Goal: Obtain resource: Obtain resource

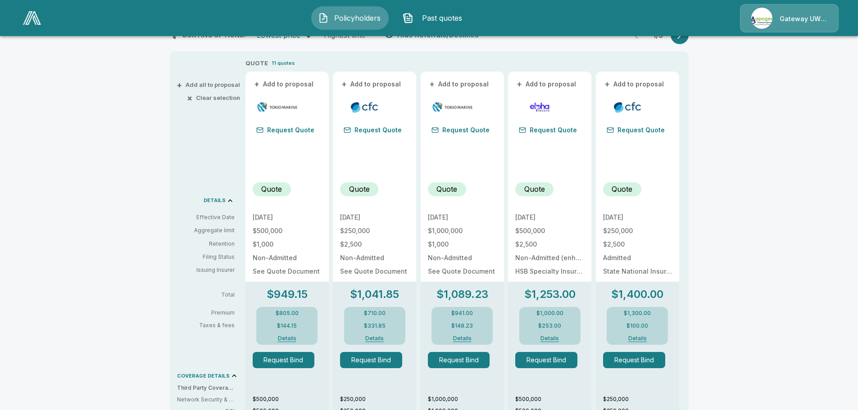
scroll to position [90, 0]
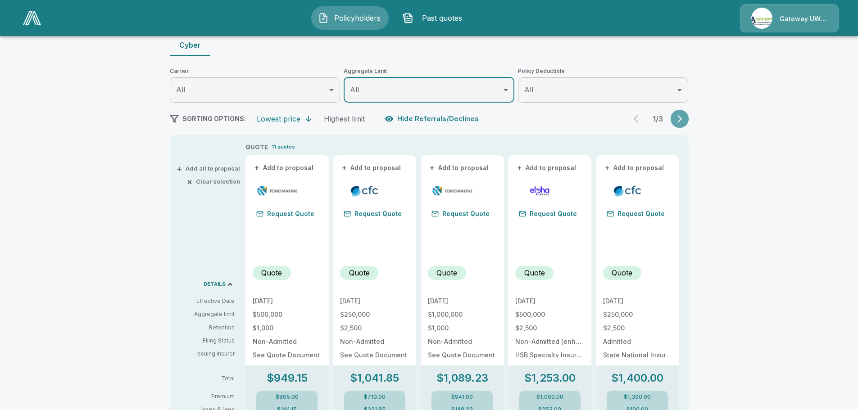
click at [682, 120] on icon "button" at bounding box center [679, 118] width 9 height 9
click at [643, 119] on icon "button" at bounding box center [638, 118] width 9 height 9
click at [679, 118] on icon "button" at bounding box center [679, 118] width 9 height 9
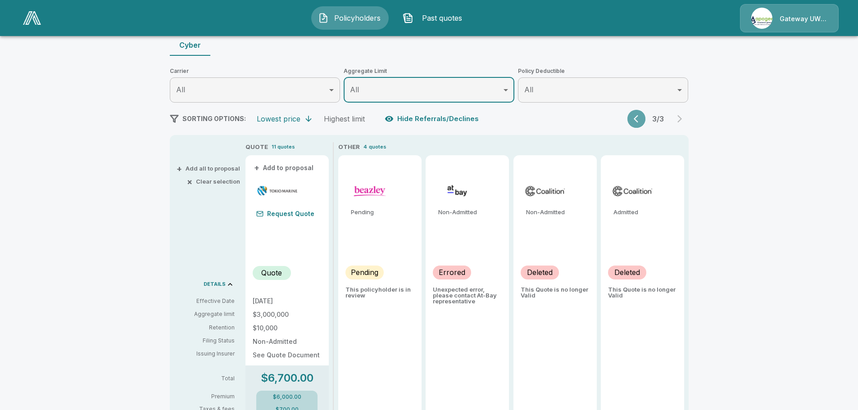
click at [638, 120] on icon "button" at bounding box center [636, 119] width 5 height 8
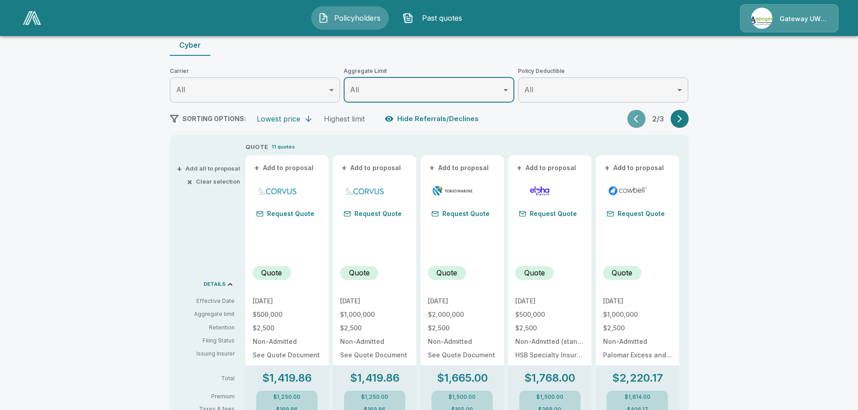
click at [639, 127] on button "button" at bounding box center [636, 119] width 18 height 18
click at [684, 116] on icon "button" at bounding box center [679, 118] width 9 height 9
click at [637, 121] on icon "button" at bounding box center [638, 118] width 9 height 9
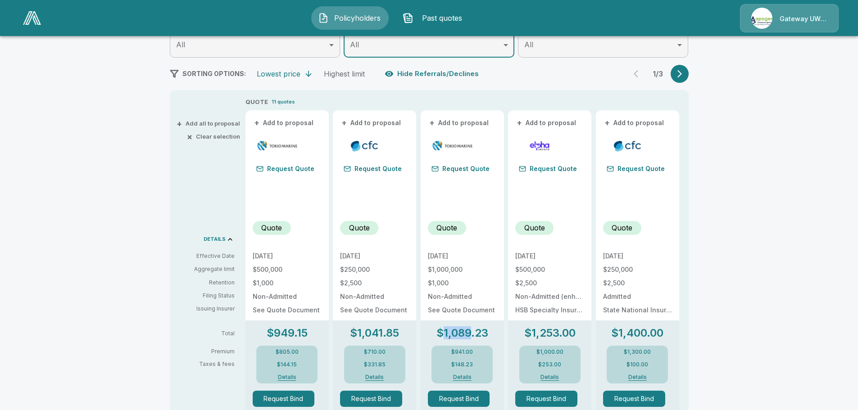
drag, startPoint x: 446, startPoint y: 332, endPoint x: 473, endPoint y: 337, distance: 27.1
click at [473, 337] on p "$1,089.23" at bounding box center [462, 333] width 52 height 11
drag, startPoint x: 449, startPoint y: 334, endPoint x: 482, endPoint y: 333, distance: 32.9
click at [482, 333] on p "$1,089.23" at bounding box center [462, 333] width 52 height 11
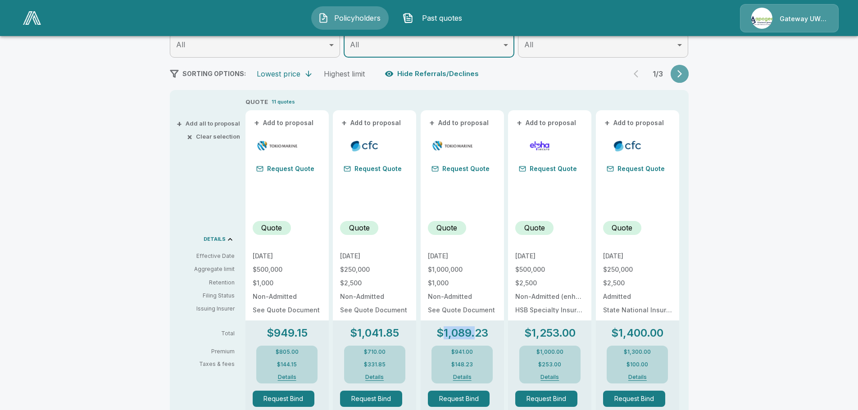
click at [682, 70] on icon "button" at bounding box center [679, 73] width 9 height 9
click at [636, 72] on button "button" at bounding box center [636, 74] width 18 height 18
click at [555, 376] on button "Details" at bounding box center [550, 377] width 36 height 5
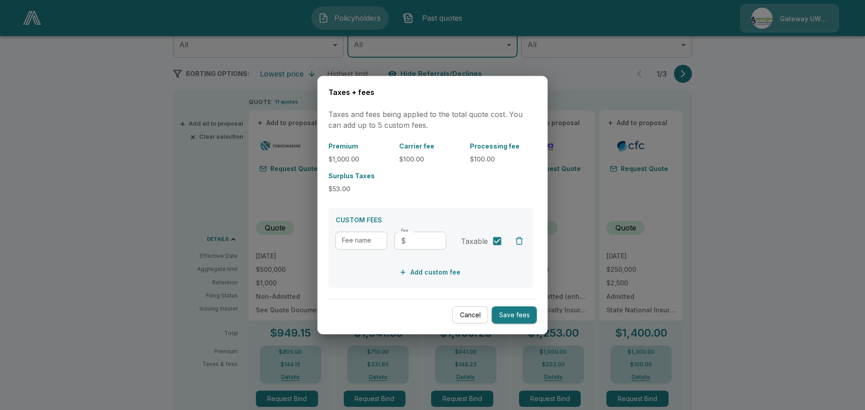
click at [425, 241] on input "Fee" at bounding box center [427, 241] width 37 height 18
click at [368, 241] on input "Fee name" at bounding box center [362, 241] width 52 height 18
click at [464, 305] on div "Cancel Save fees" at bounding box center [432, 311] width 209 height 25
click at [472, 318] on button "Cancel" at bounding box center [470, 315] width 36 height 18
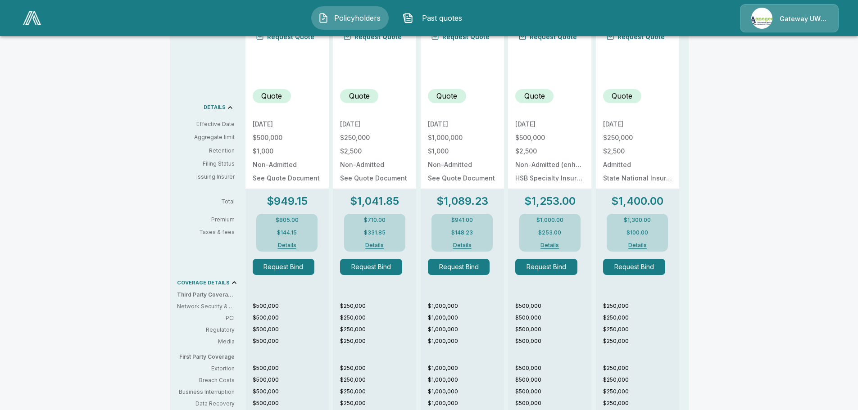
scroll to position [270, 0]
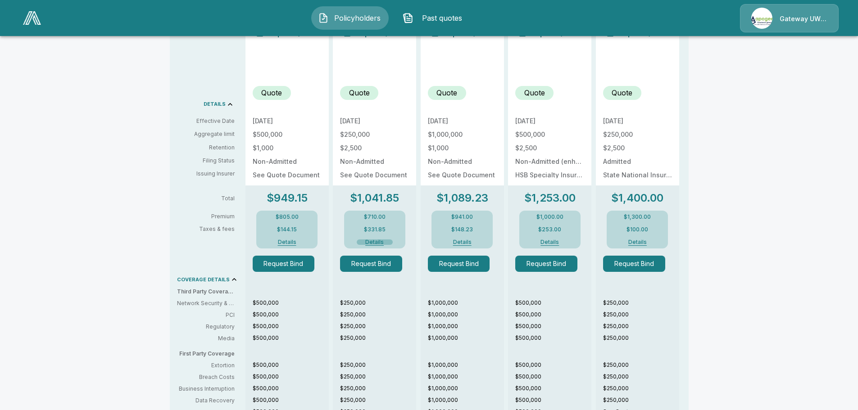
click at [382, 243] on button "Details" at bounding box center [375, 242] width 36 height 5
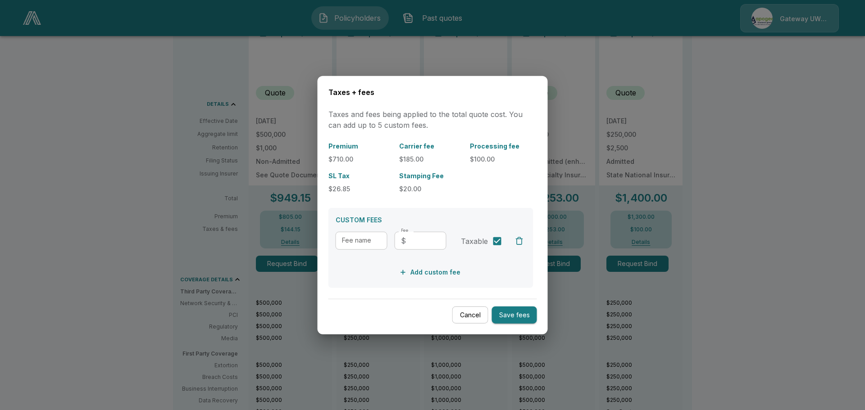
click at [371, 245] on input "Fee name" at bounding box center [362, 241] width 52 height 18
click at [480, 312] on button "Cancel" at bounding box center [470, 315] width 36 height 18
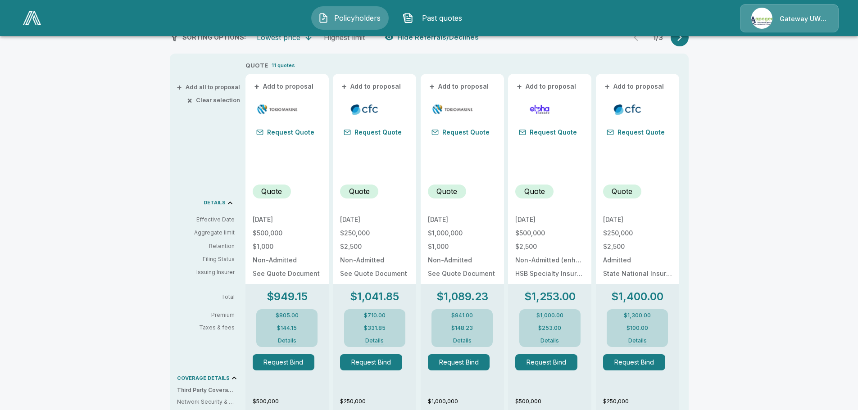
scroll to position [225, 0]
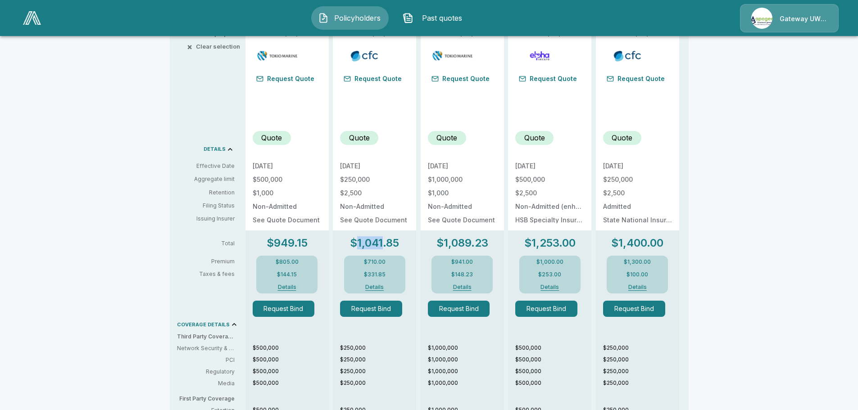
drag, startPoint x: 362, startPoint y: 242, endPoint x: 387, endPoint y: 244, distance: 25.3
click at [387, 244] on p "$1,041.85" at bounding box center [374, 243] width 49 height 11
drag, startPoint x: 402, startPoint y: 245, endPoint x: 360, endPoint y: 246, distance: 41.5
click at [360, 246] on p "$1,041.85" at bounding box center [374, 243] width 49 height 11
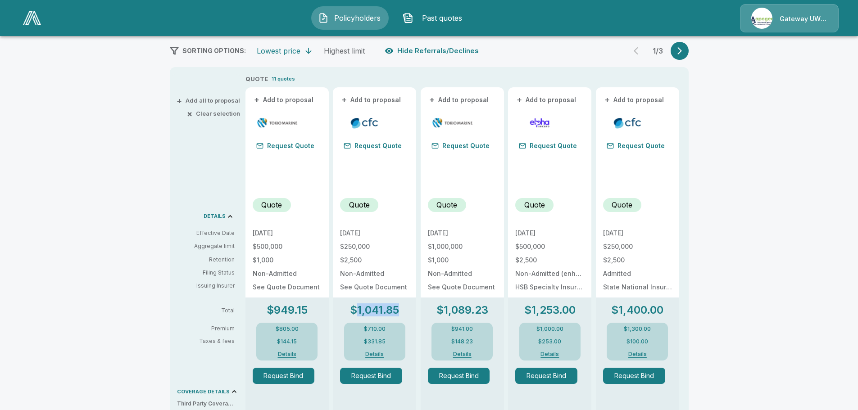
scroll to position [45, 0]
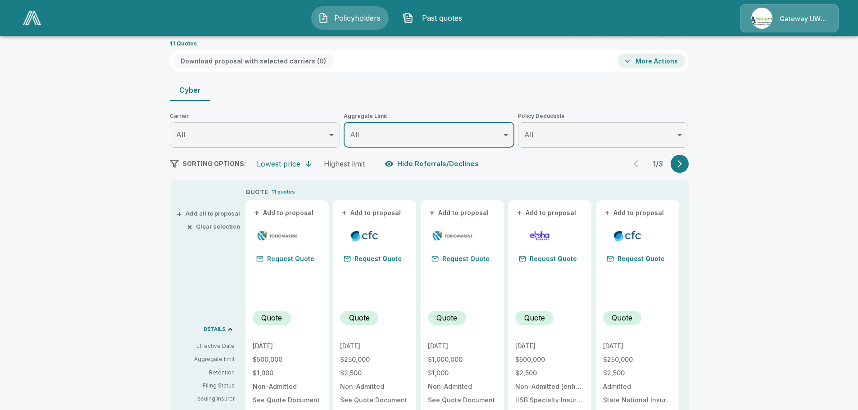
click at [681, 164] on icon "button" at bounding box center [679, 163] width 9 height 9
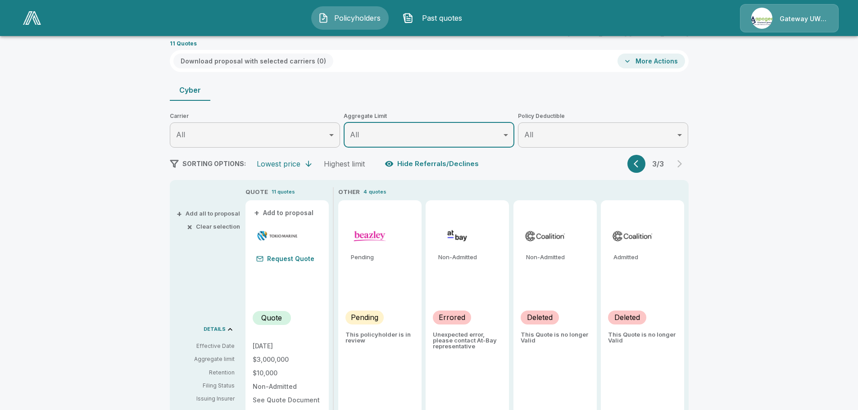
scroll to position [180, 0]
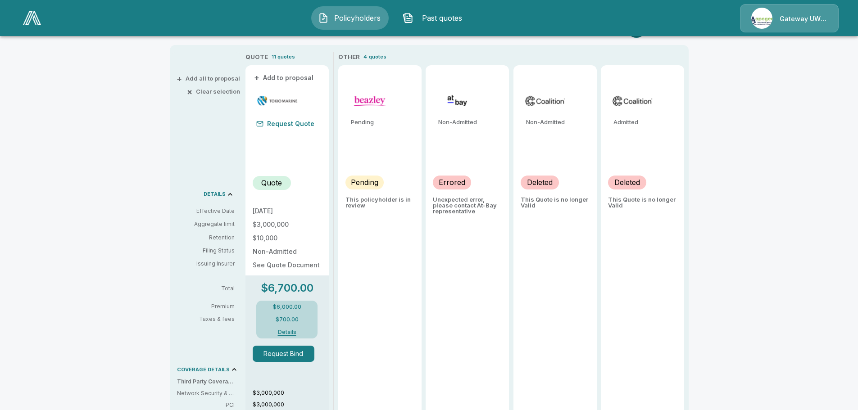
click at [295, 332] on button "Details" at bounding box center [287, 332] width 36 height 5
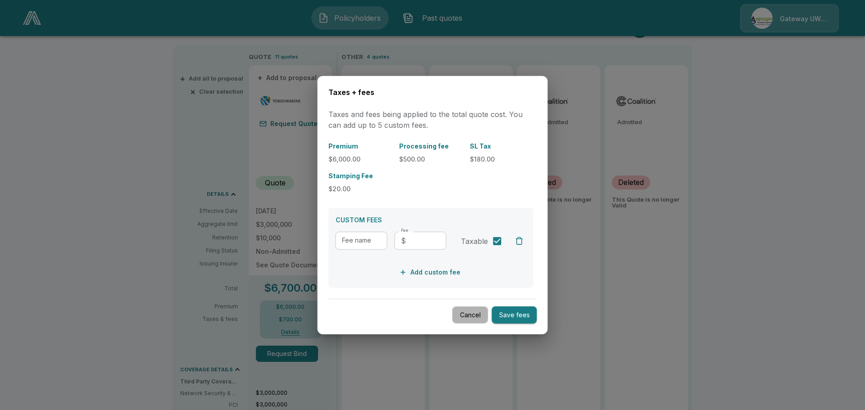
click at [466, 321] on button "Cancel" at bounding box center [470, 315] width 36 height 18
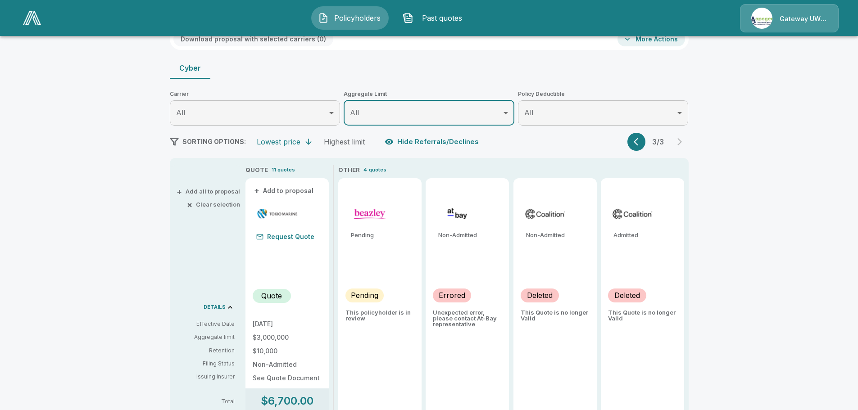
scroll to position [0, 0]
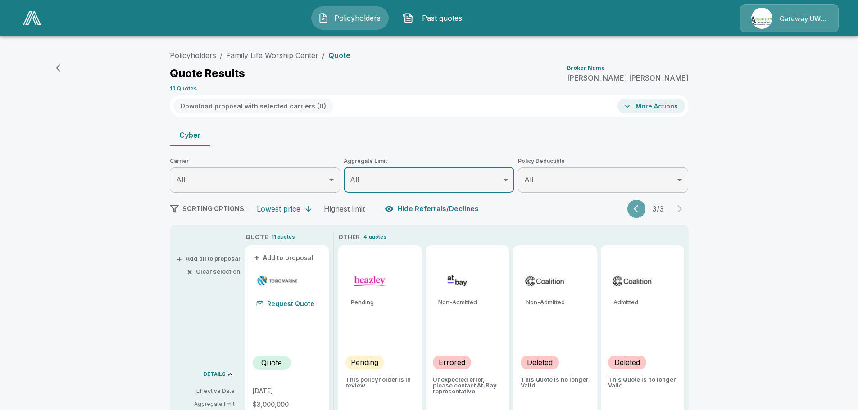
click at [639, 209] on icon "button" at bounding box center [638, 209] width 9 height 9
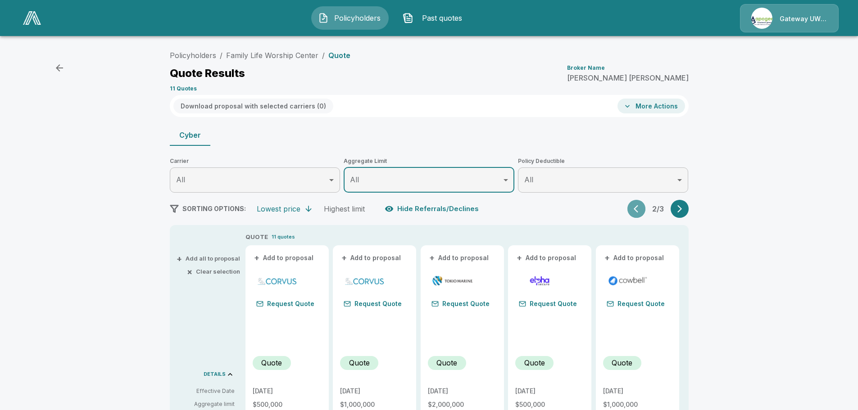
click at [639, 209] on icon "button" at bounding box center [638, 209] width 9 height 9
click at [303, 257] on button "+ Add to proposal" at bounding box center [284, 258] width 63 height 10
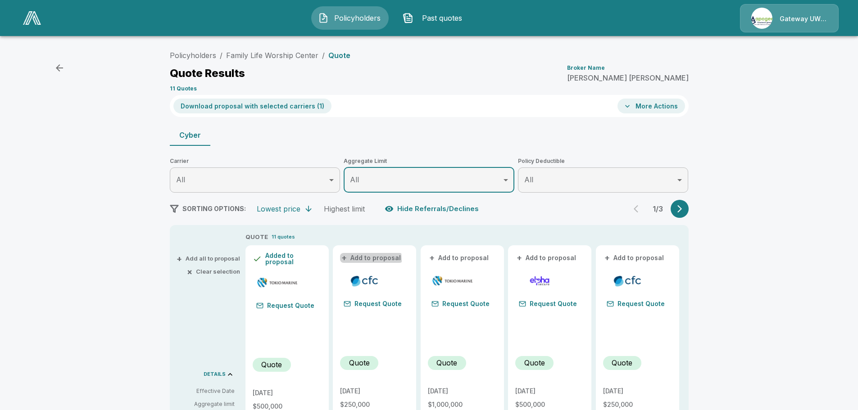
click at [362, 260] on button "+ Add to proposal" at bounding box center [371, 258] width 63 height 10
click at [450, 254] on button "+ Add to proposal" at bounding box center [459, 258] width 63 height 10
click at [536, 255] on button "+ Add to proposal" at bounding box center [546, 258] width 63 height 10
click at [214, 105] on button "Download proposal with selected carriers ( 3 )" at bounding box center [252, 106] width 159 height 15
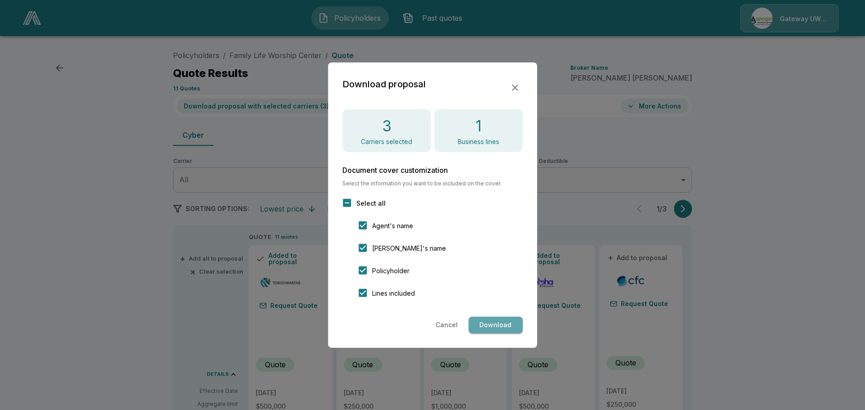
click at [492, 322] on button "Download" at bounding box center [495, 325] width 54 height 17
click at [513, 86] on icon "button" at bounding box center [514, 87] width 11 height 11
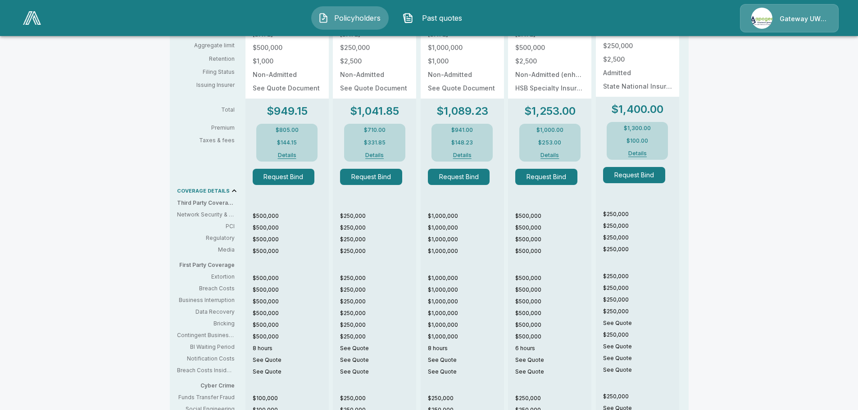
scroll to position [315, 0]
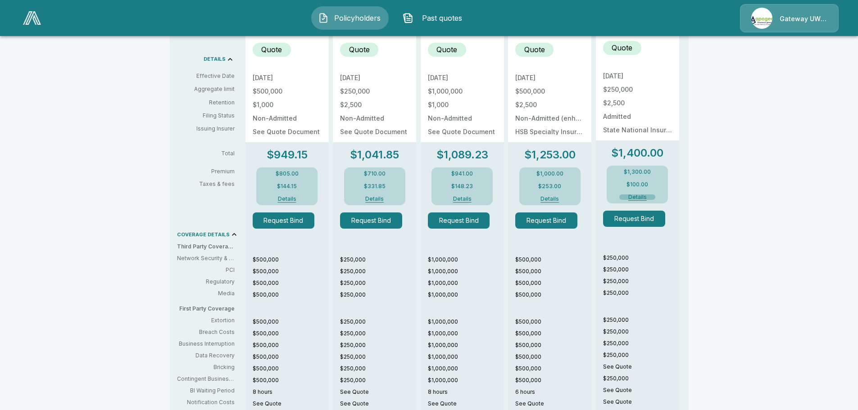
click at [643, 195] on button "Details" at bounding box center [637, 197] width 36 height 5
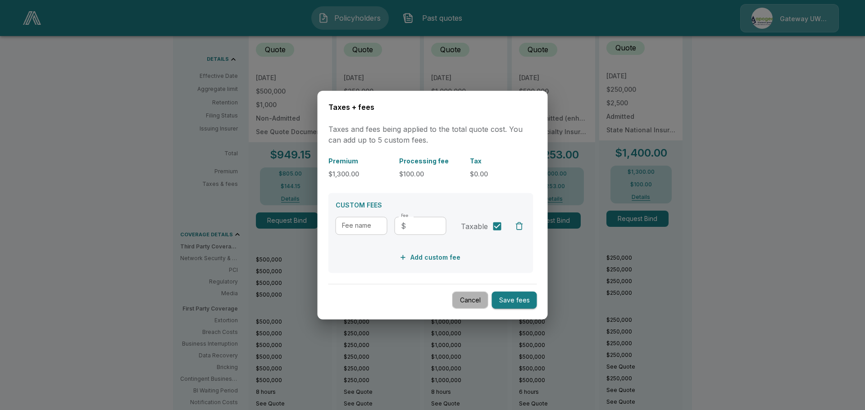
click at [477, 304] on button "Cancel" at bounding box center [470, 300] width 36 height 18
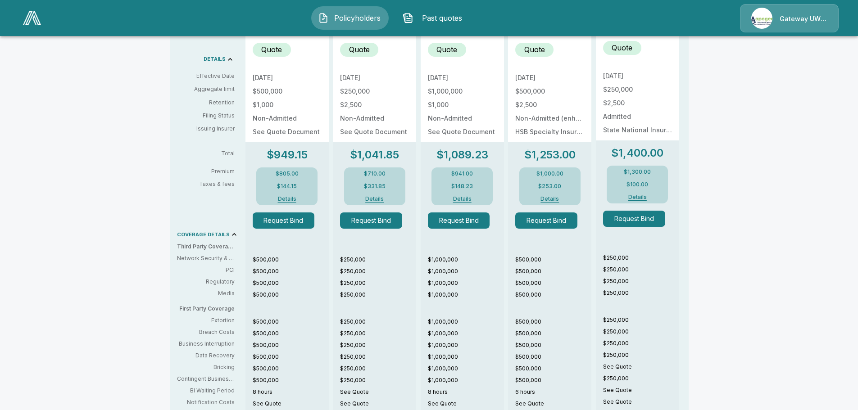
scroll to position [135, 0]
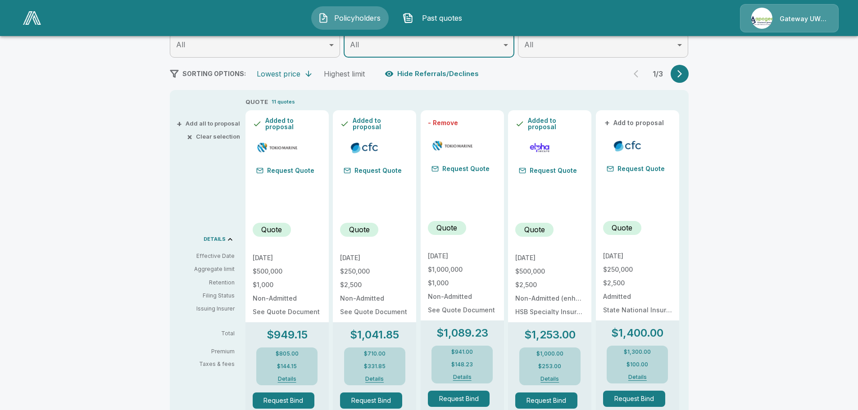
click at [681, 75] on icon "button" at bounding box center [679, 73] width 9 height 9
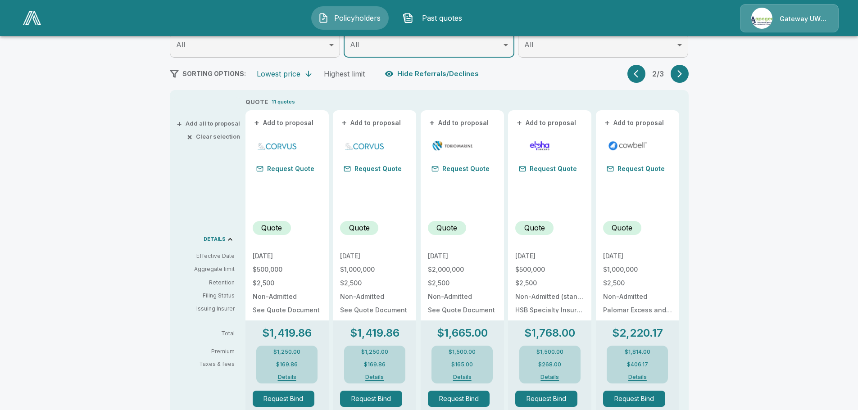
click at [681, 75] on icon "button" at bounding box center [679, 73] width 9 height 9
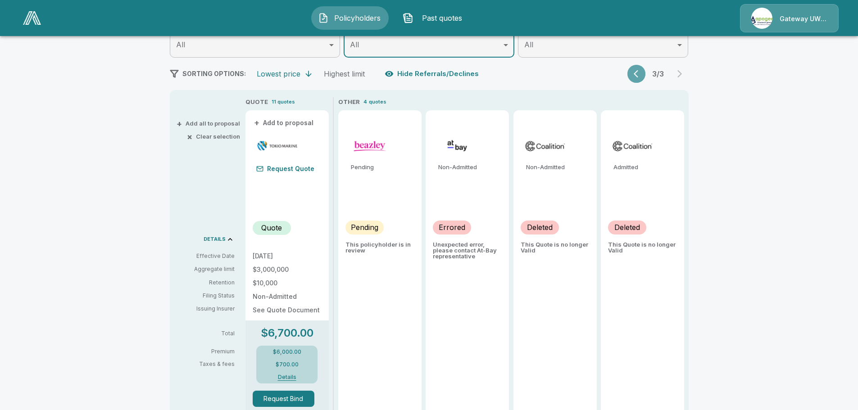
click at [638, 69] on icon "button" at bounding box center [638, 73] width 9 height 9
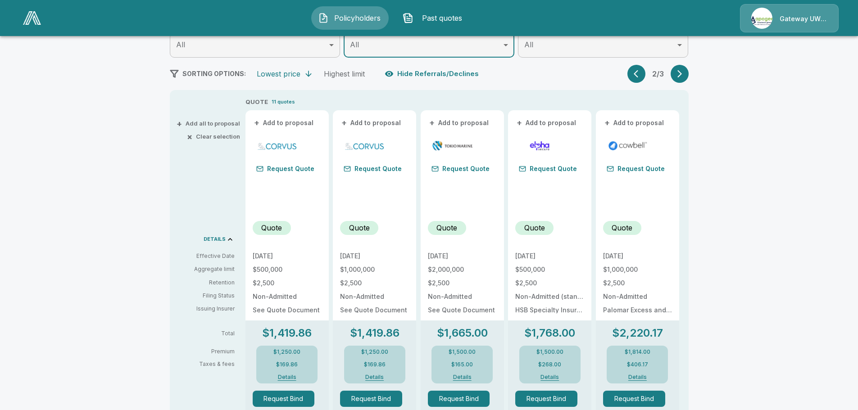
click at [641, 77] on icon "button" at bounding box center [638, 73] width 9 height 9
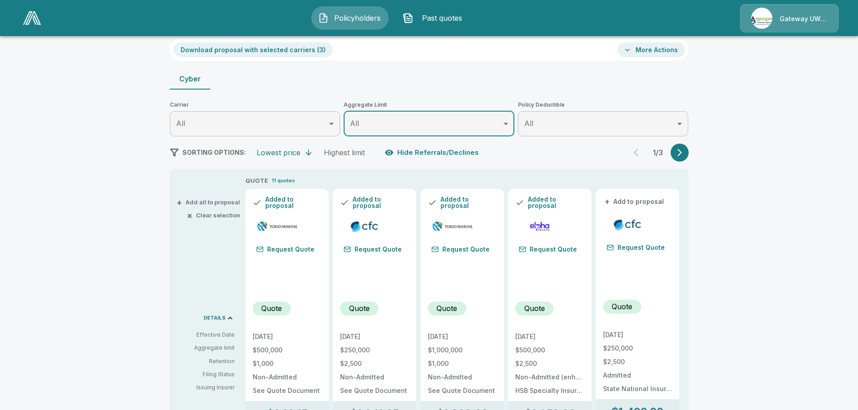
scroll to position [0, 0]
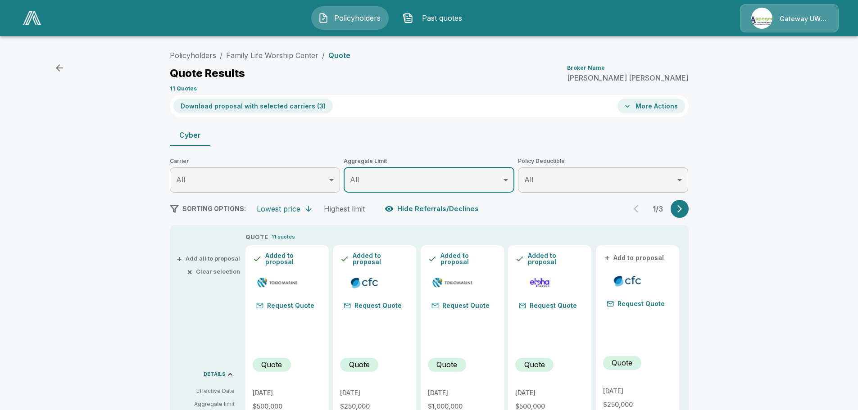
click at [630, 105] on icon "button" at bounding box center [627, 106] width 5 height 3
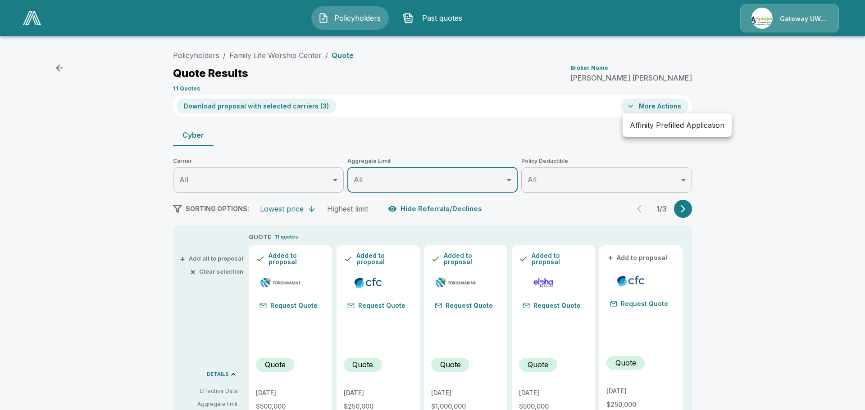
click at [204, 55] on div at bounding box center [432, 205] width 865 height 410
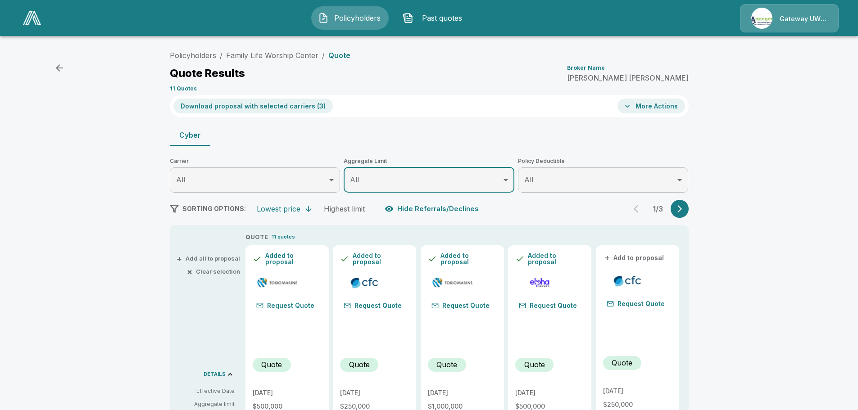
click at [38, 23] on img at bounding box center [32, 18] width 18 height 14
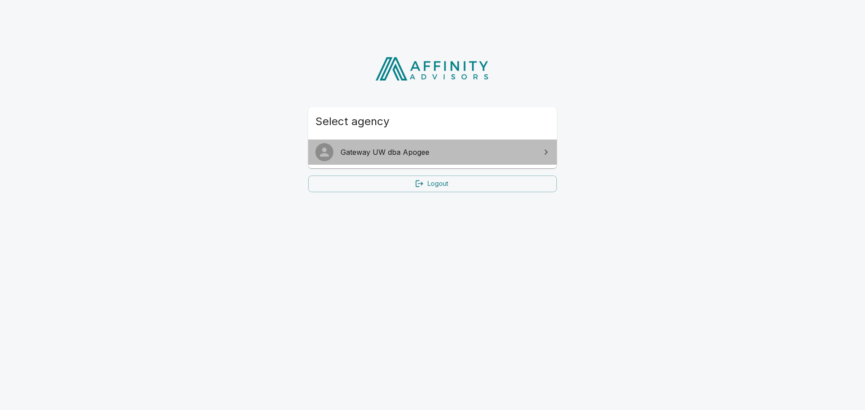
click at [390, 149] on span "Gateway UW dba Apogee" at bounding box center [438, 152] width 195 height 11
